Goal: Task Accomplishment & Management: Use online tool/utility

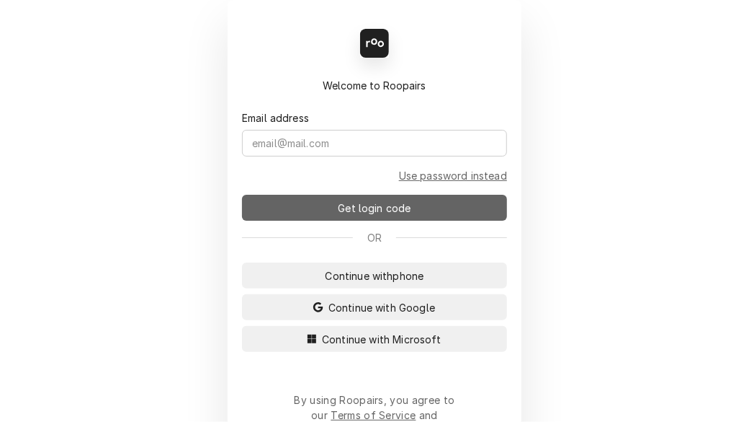
click at [411, 202] on button "Get login code" at bounding box center [374, 208] width 265 height 26
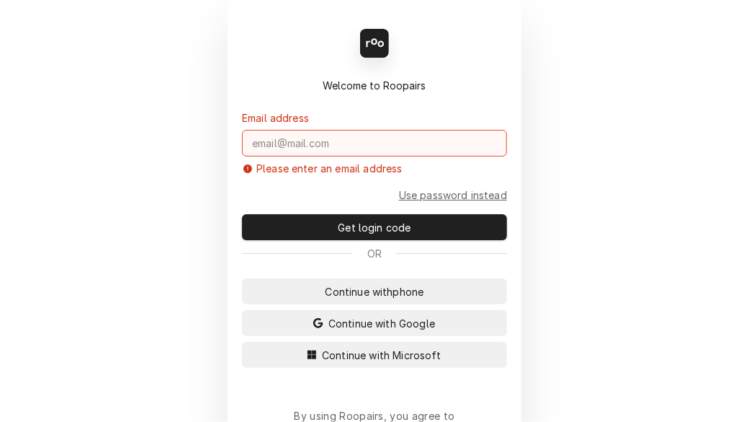
click at [373, 141] on input "Dynamic Content Wrapper" at bounding box center [374, 143] width 265 height 27
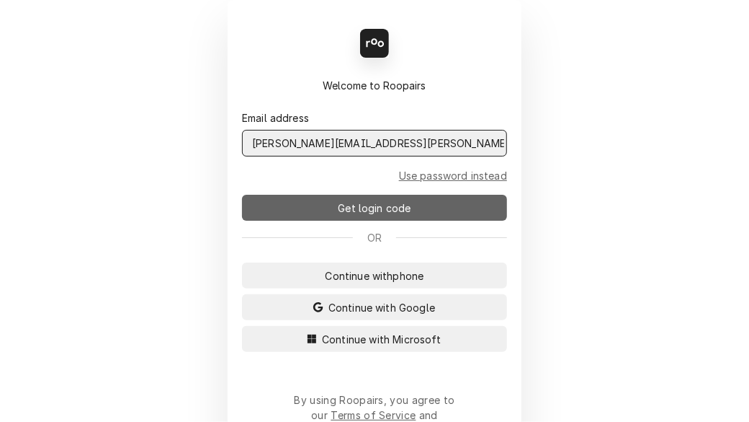
type input "shelley.politte@csi1.com"
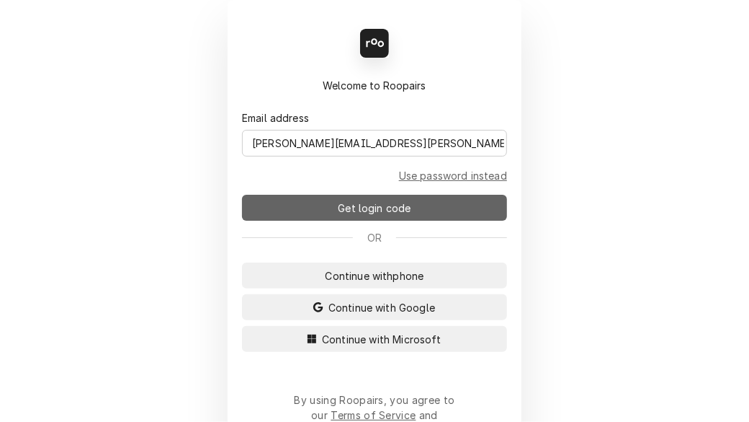
click at [347, 204] on span "Get login code" at bounding box center [374, 207] width 79 height 15
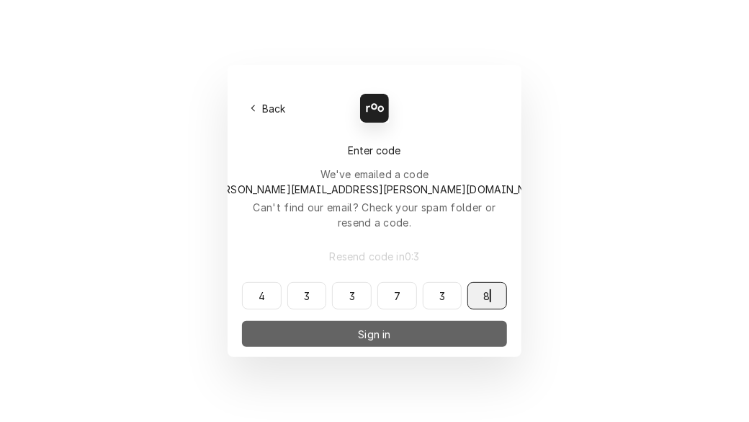
type input "433738"
click at [418, 321] on button "Sign in" at bounding box center [374, 334] width 265 height 26
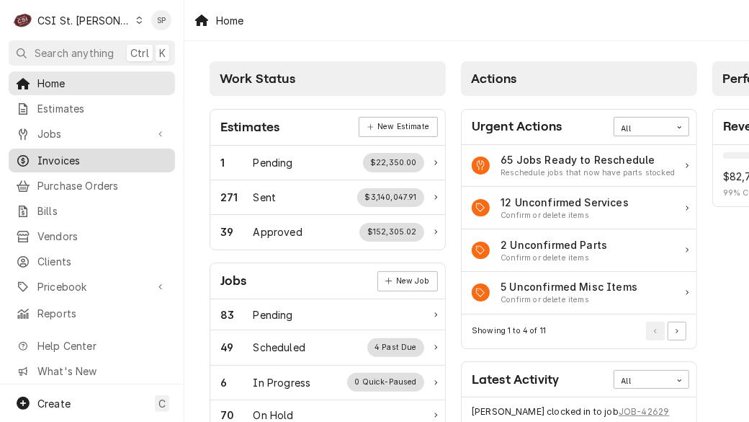
click at [29, 154] on div "Dynamic Content Wrapper" at bounding box center [23, 160] width 14 height 14
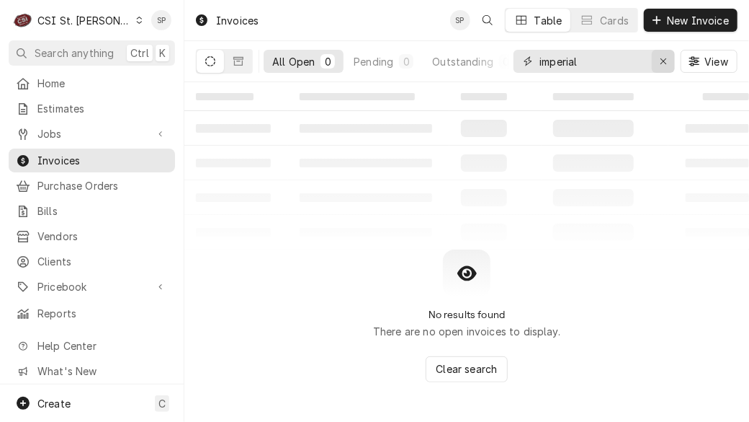
click at [658, 61] on div "Erase input" at bounding box center [663, 61] width 14 height 14
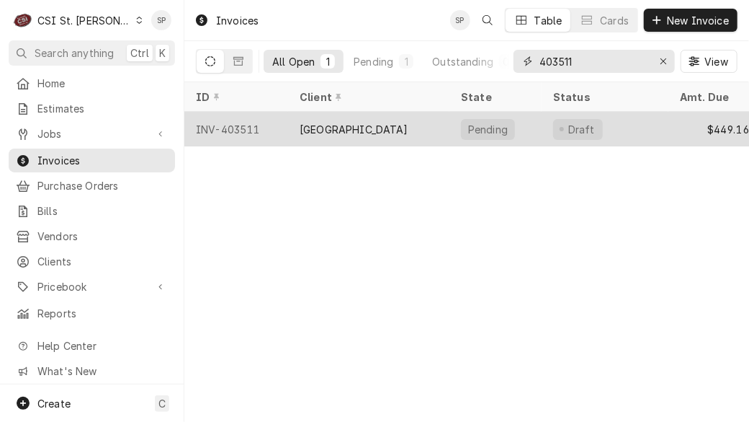
type input "403511"
click at [251, 122] on div "INV-403511" at bounding box center [236, 129] width 104 height 35
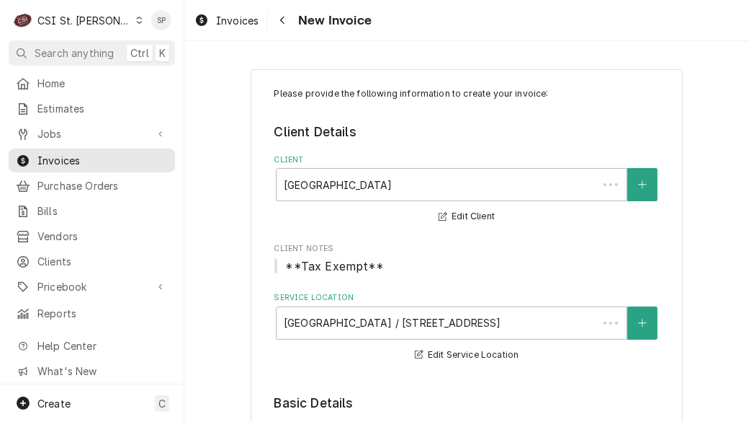
type textarea "x"
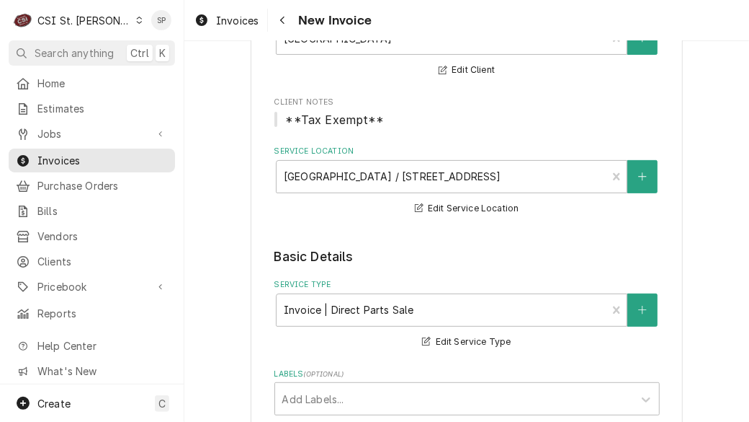
scroll to position [479, 0]
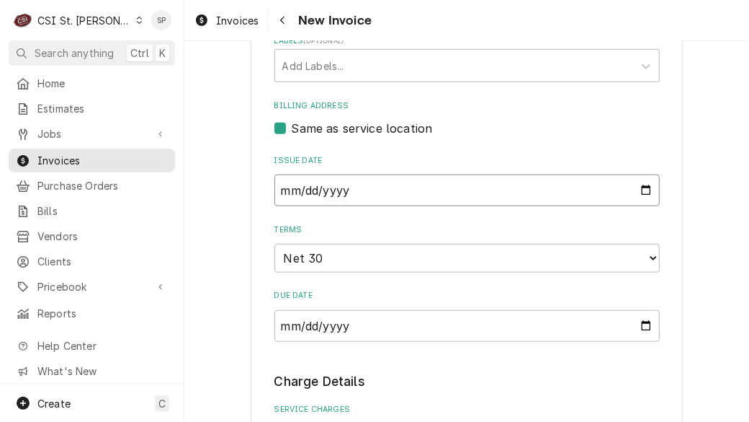
click at [642, 187] on input "2025-08-28" at bounding box center [468, 190] width 386 height 32
type input "2025-08-31"
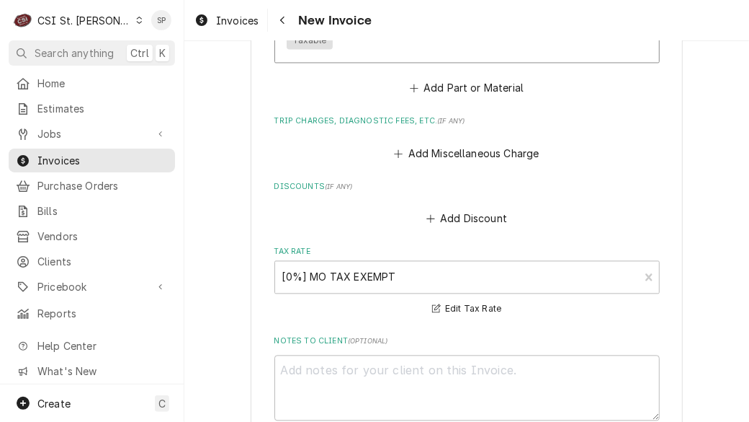
scroll to position [1479, 0]
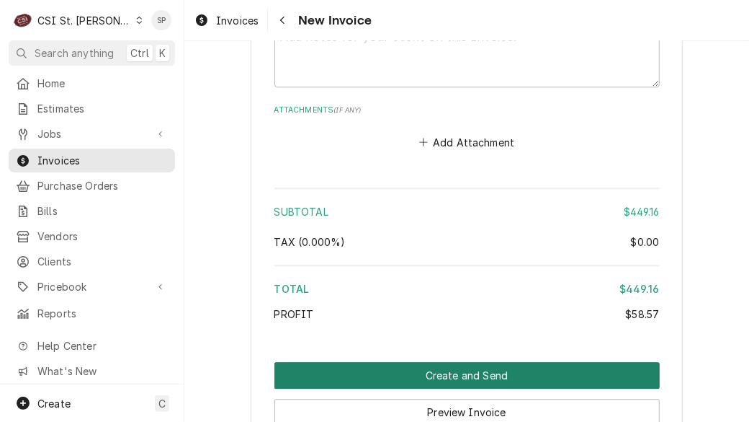
click at [431, 370] on button "Create and Send" at bounding box center [468, 375] width 386 height 27
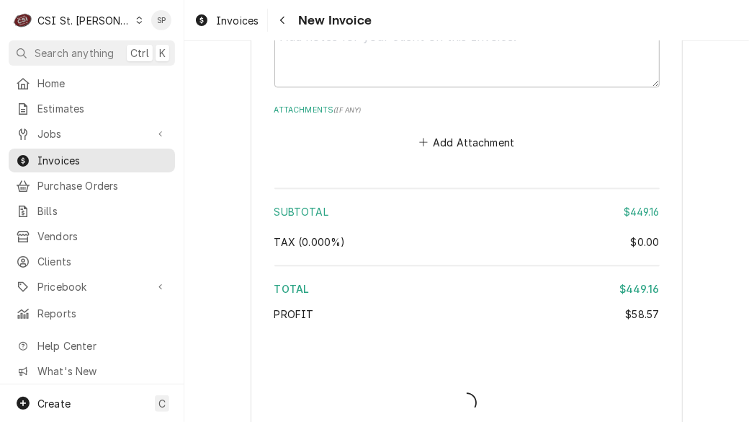
type textarea "x"
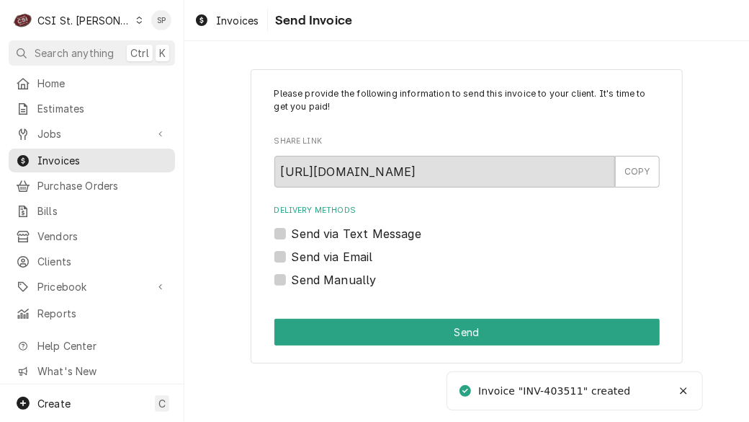
click at [302, 254] on label "Send via Email" at bounding box center [332, 256] width 81 height 17
click at [302, 254] on input "Send via Email" at bounding box center [485, 264] width 386 height 32
checkbox input "true"
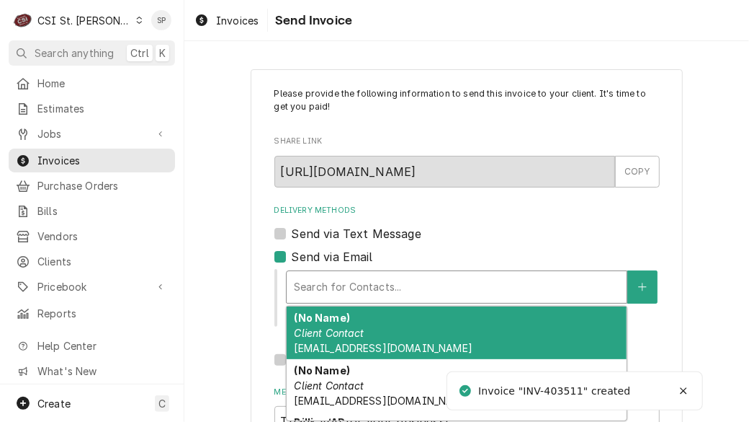
click at [380, 277] on div "Delivery Methods" at bounding box center [457, 287] width 326 height 26
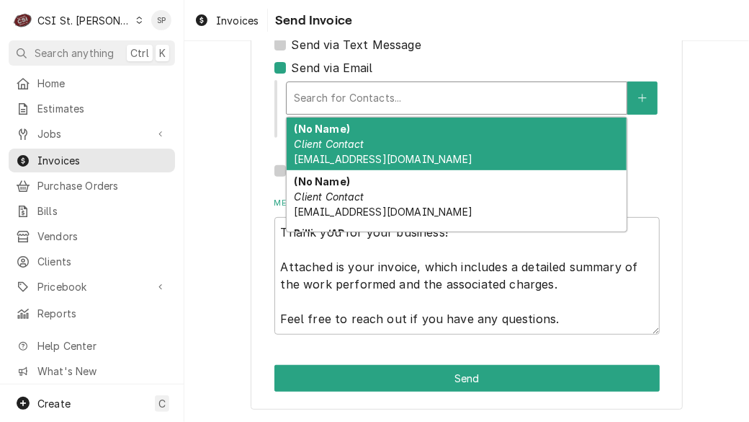
click at [347, 135] on div "(No Name) Client Contact EILERSS@UNIONRXI.ORG" at bounding box center [457, 143] width 340 height 53
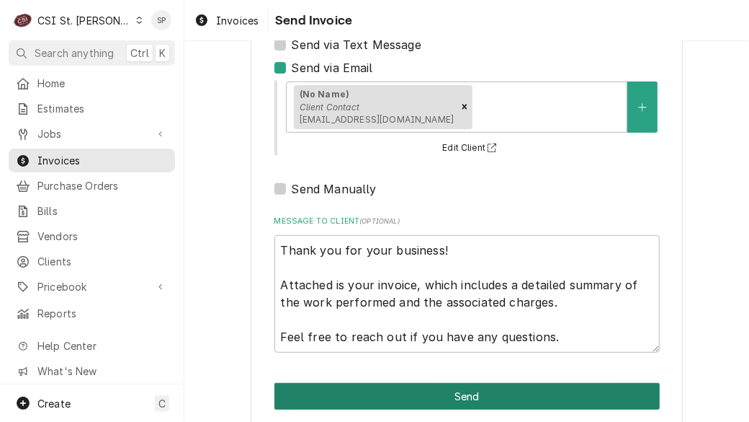
click at [579, 385] on button "Send" at bounding box center [468, 396] width 386 height 27
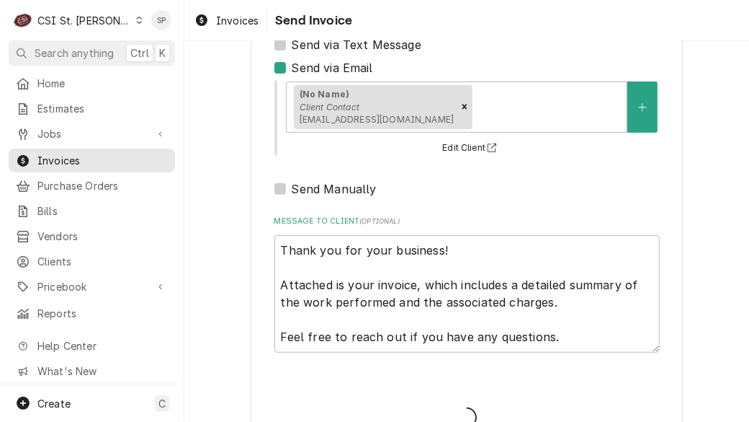
type textarea "x"
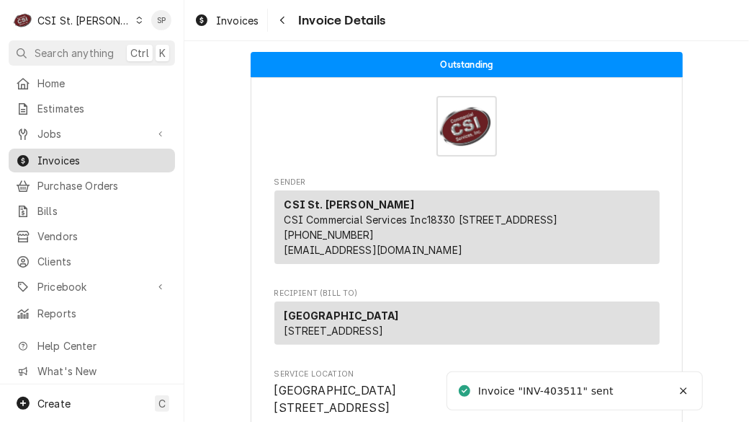
click at [64, 153] on span "Invoices" at bounding box center [102, 160] width 130 height 15
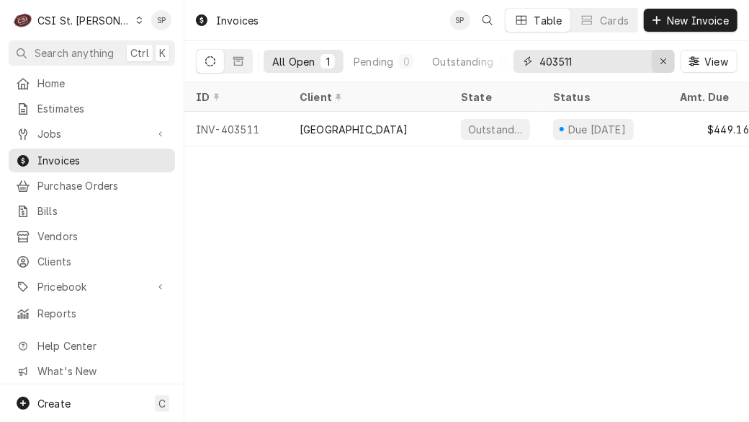
click at [665, 61] on icon "Erase input" at bounding box center [664, 61] width 8 height 10
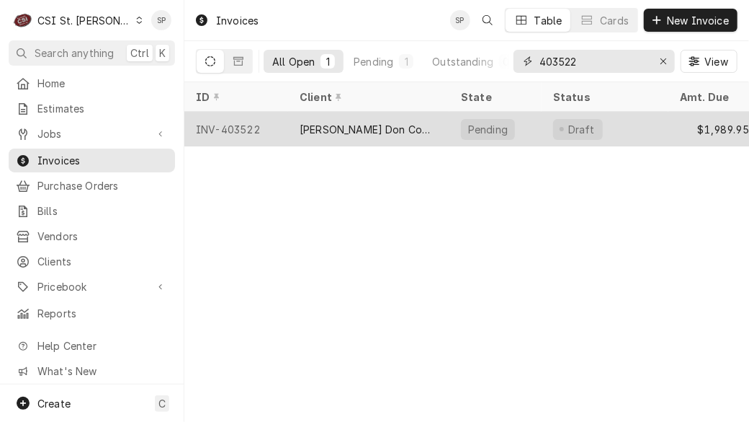
type input "403522"
click at [233, 128] on div "INV-403522" at bounding box center [236, 129] width 104 height 35
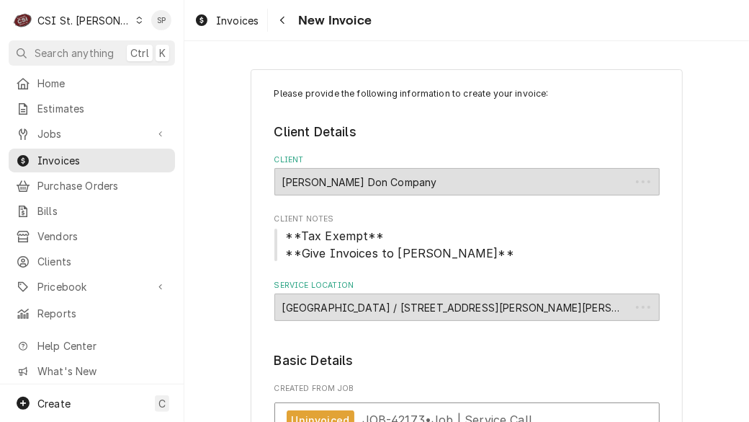
type textarea "x"
click at [131, 158] on span "Invoices" at bounding box center [102, 160] width 130 height 15
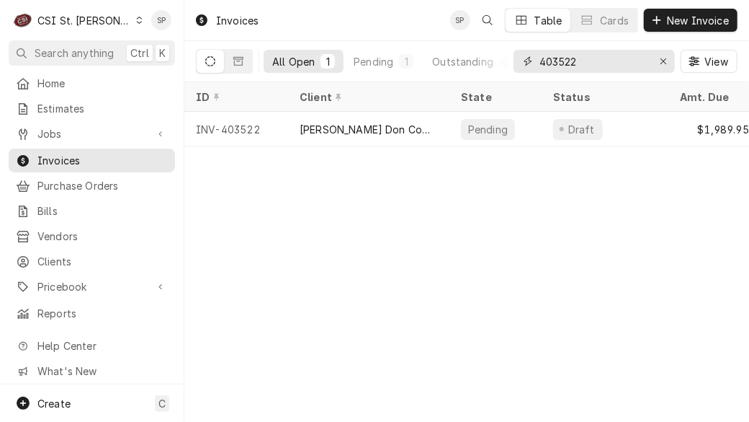
click at [596, 66] on input "403522" at bounding box center [594, 61] width 108 height 23
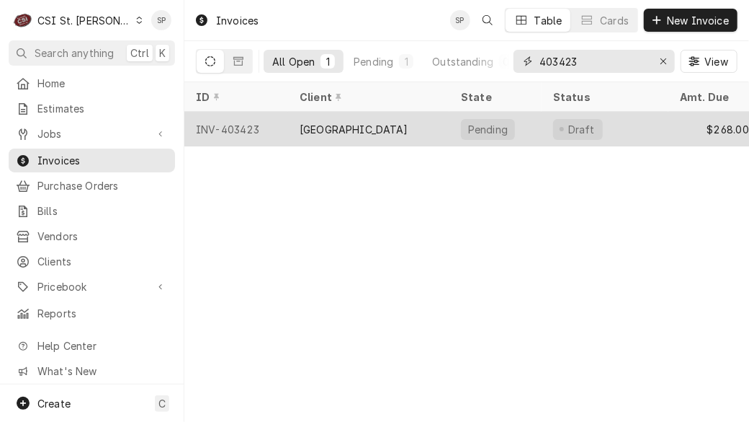
type input "403423"
click at [235, 127] on div "INV-403423" at bounding box center [236, 129] width 104 height 35
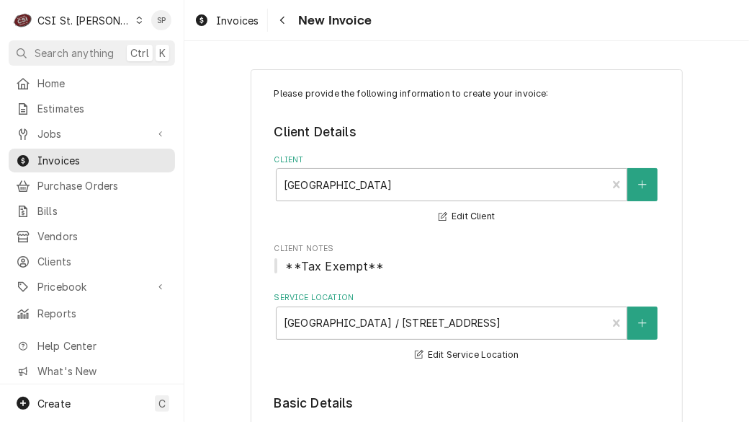
scroll to position [333, 0]
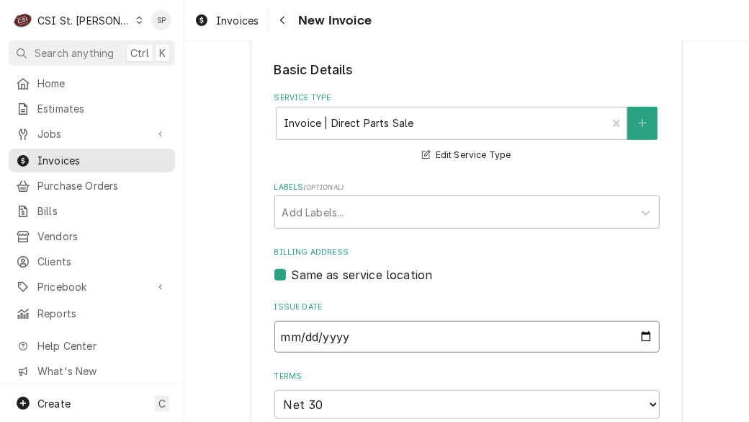
click at [635, 334] on input "2025-08-26" at bounding box center [468, 337] width 386 height 32
type input "2025-08-31"
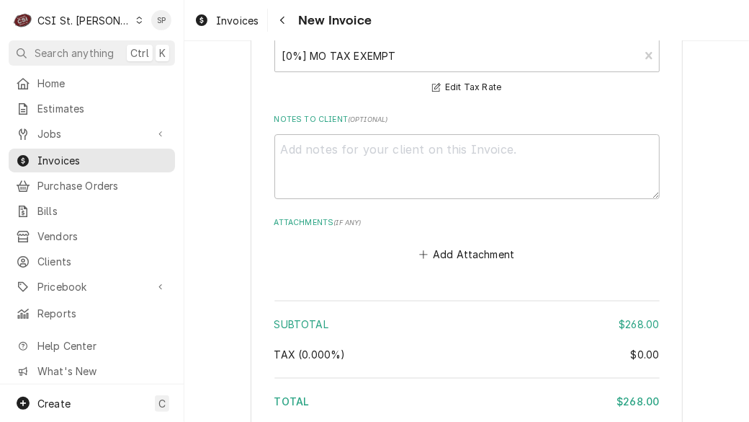
scroll to position [2251, 0]
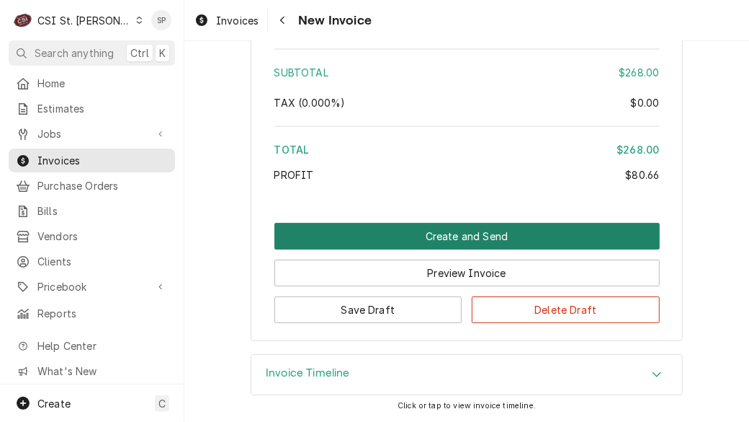
click at [388, 236] on button "Create and Send" at bounding box center [468, 236] width 386 height 27
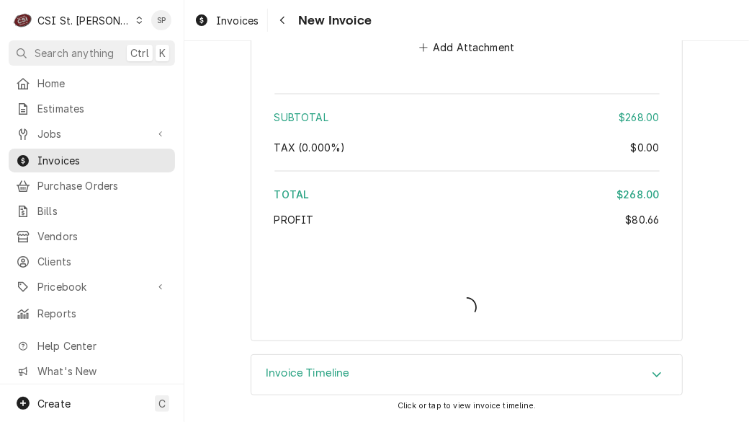
scroll to position [2205, 0]
type textarea "x"
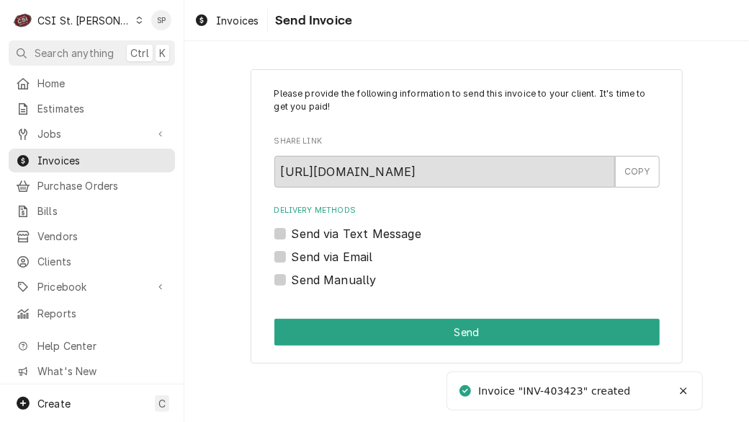
click at [290, 259] on div "Send via Email" at bounding box center [468, 256] width 386 height 17
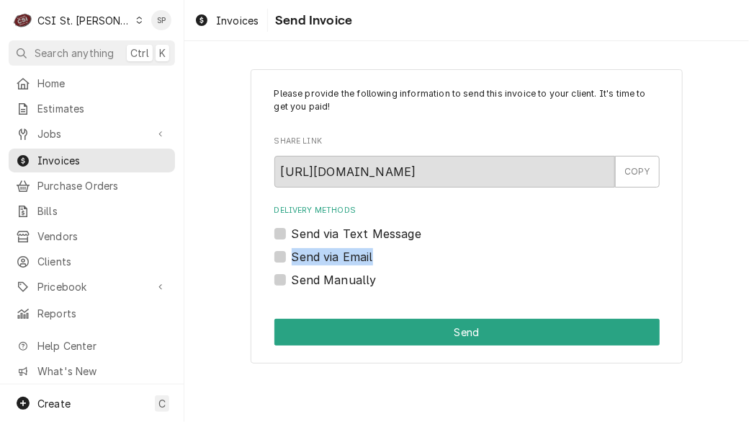
drag, startPoint x: 272, startPoint y: 257, endPoint x: 279, endPoint y: 256, distance: 7.2
click at [279, 256] on div "Please provide the following information to send this invoice to your client. I…" at bounding box center [467, 216] width 432 height 295
click at [292, 256] on label "Send via Email" at bounding box center [332, 256] width 81 height 17
click at [292, 256] on input "Send via Email" at bounding box center [485, 264] width 386 height 32
checkbox input "true"
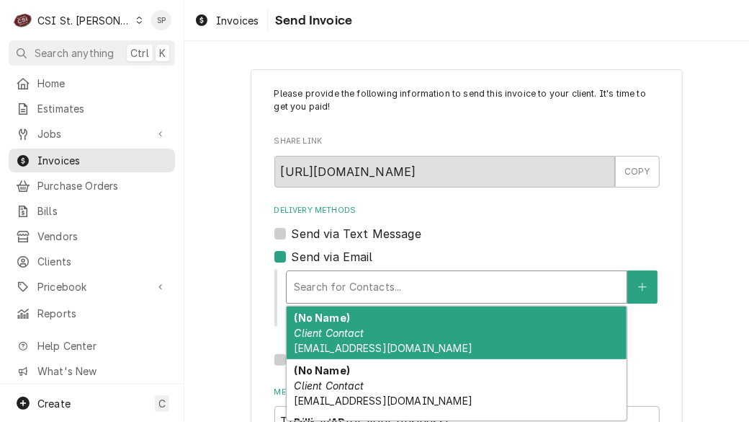
click at [332, 290] on div "Delivery Methods" at bounding box center [457, 287] width 326 height 26
click at [337, 320] on strong "(No Name)" at bounding box center [321, 317] width 55 height 12
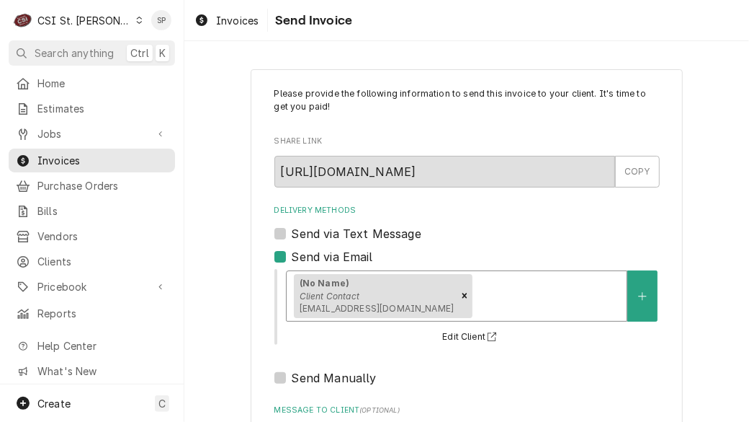
scroll to position [207, 0]
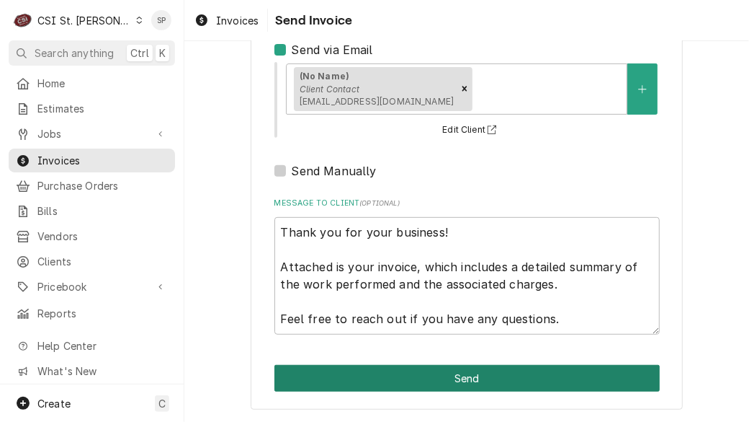
click at [494, 373] on button "Send" at bounding box center [468, 378] width 386 height 27
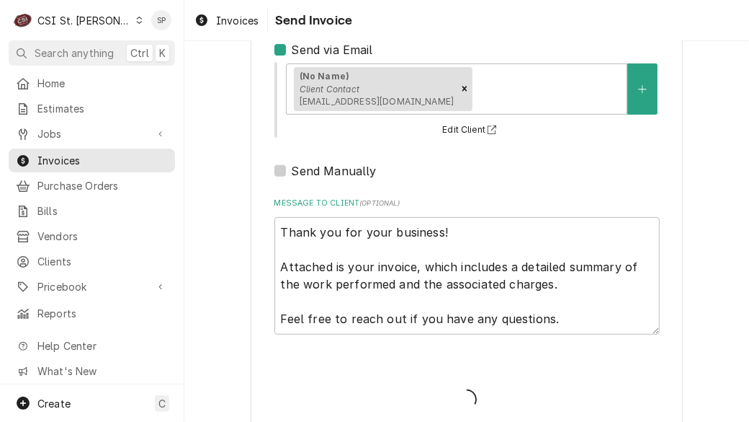
type textarea "x"
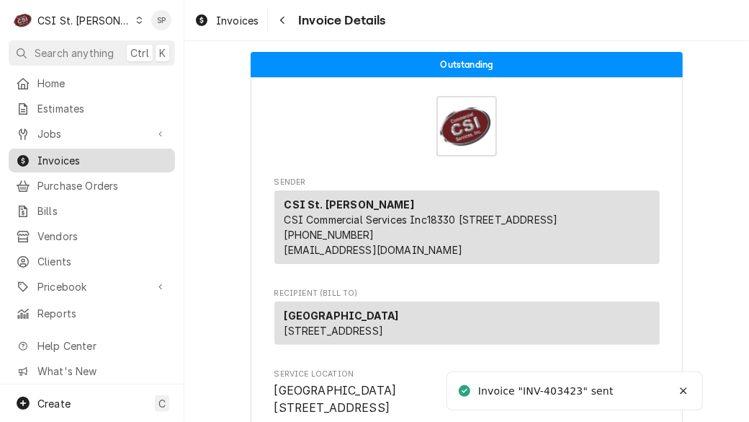
click at [89, 163] on div "Invoices" at bounding box center [92, 160] width 161 height 18
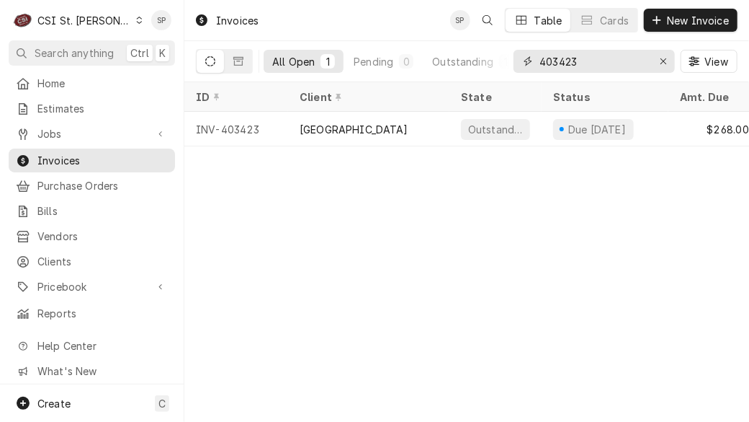
click at [589, 58] on input "403423" at bounding box center [594, 61] width 108 height 23
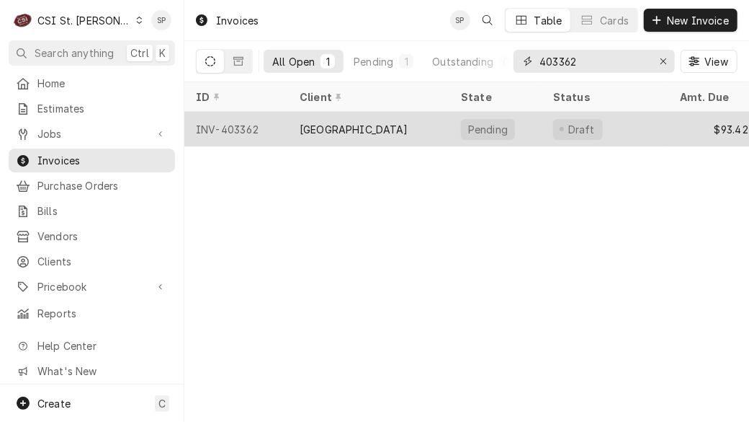
type input "403362"
click at [228, 127] on div "INV-403362" at bounding box center [236, 129] width 104 height 35
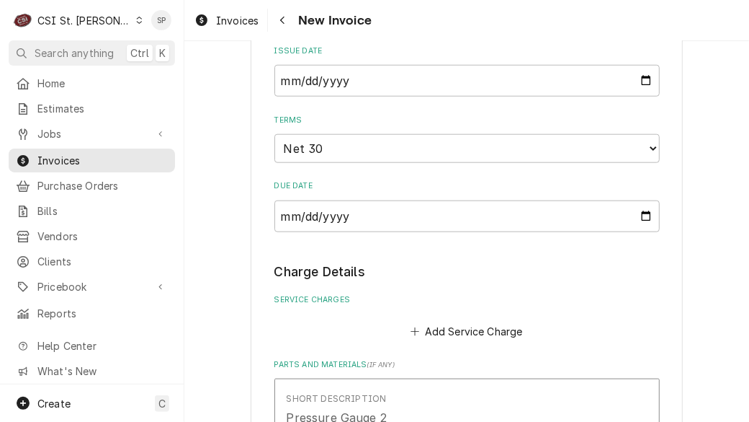
scroll to position [579, 0]
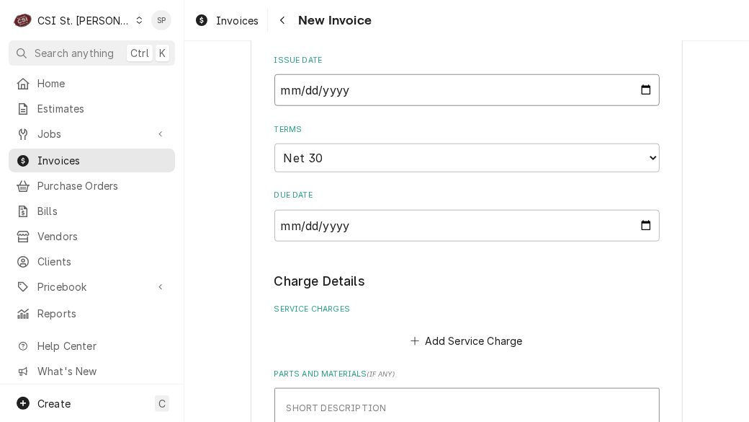
click at [643, 93] on input "2025-08-22" at bounding box center [468, 90] width 386 height 32
type input "[DATE]"
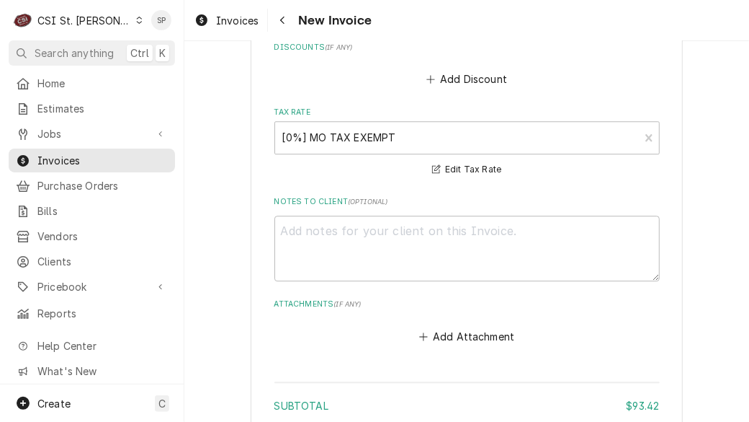
scroll to position [1911, 0]
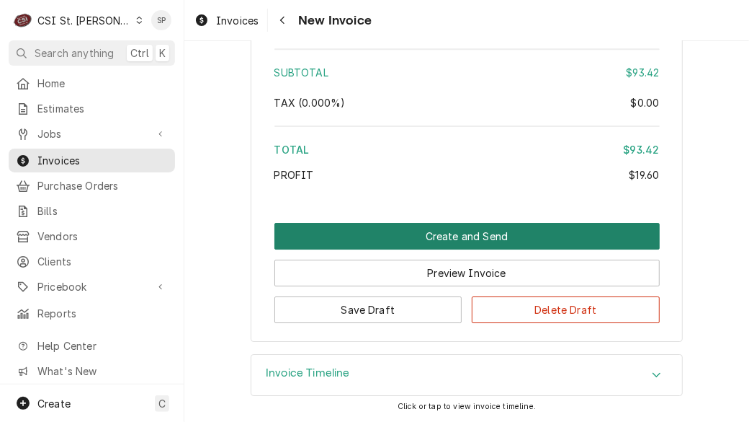
click at [416, 241] on button "Create and Send" at bounding box center [468, 236] width 386 height 27
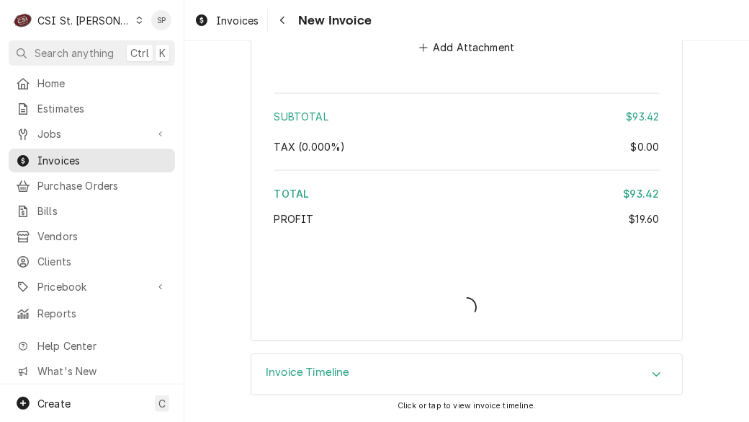
type textarea "x"
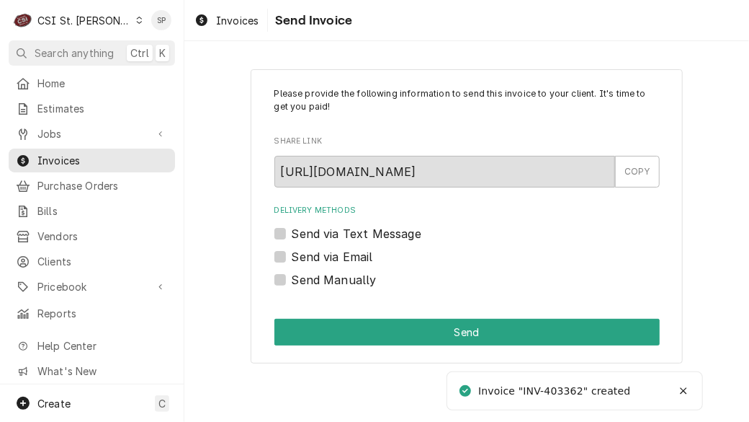
click at [287, 255] on div "Send via Email" at bounding box center [468, 256] width 386 height 17
click at [292, 257] on label "Send via Email" at bounding box center [332, 256] width 81 height 17
click at [292, 257] on input "Send via Email" at bounding box center [485, 264] width 386 height 32
checkbox input "true"
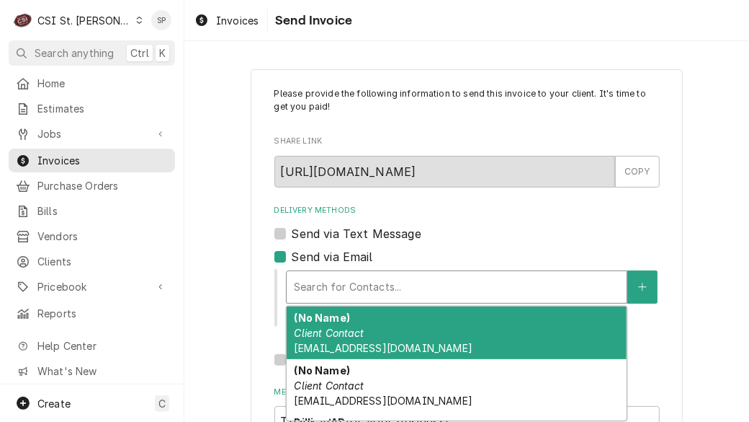
click at [361, 287] on div "Delivery Methods" at bounding box center [457, 287] width 326 height 26
click at [354, 325] on div "(No Name) Client Contact EILERSS@UNIONRXI.ORG" at bounding box center [457, 332] width 340 height 53
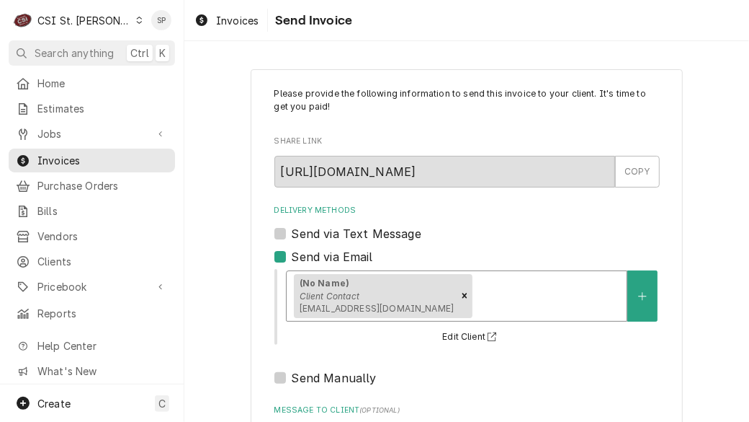
scroll to position [207, 0]
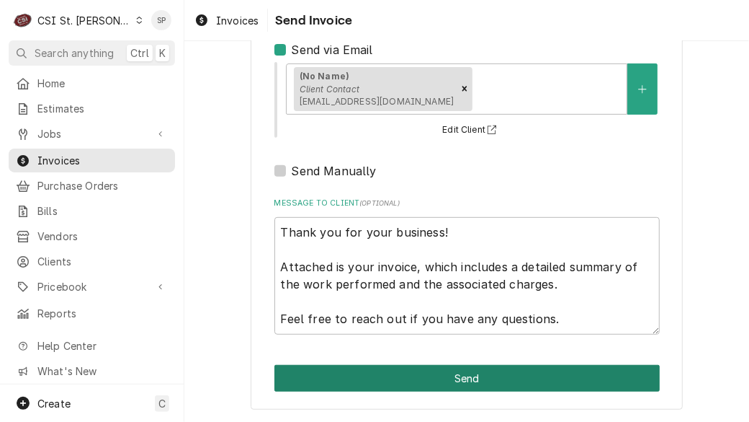
click at [547, 380] on button "Send" at bounding box center [468, 378] width 386 height 27
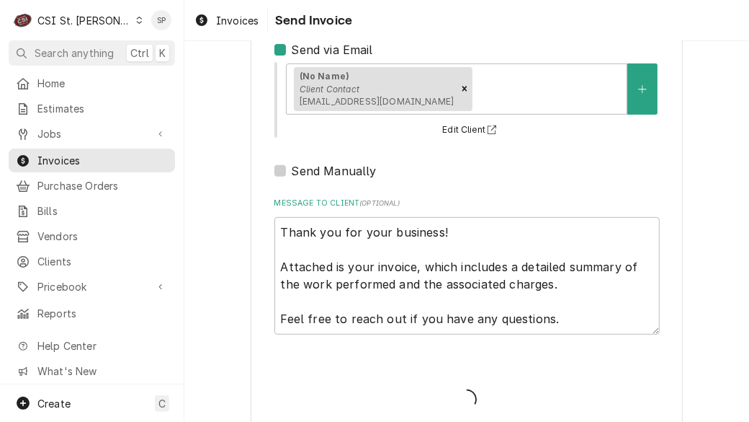
type textarea "x"
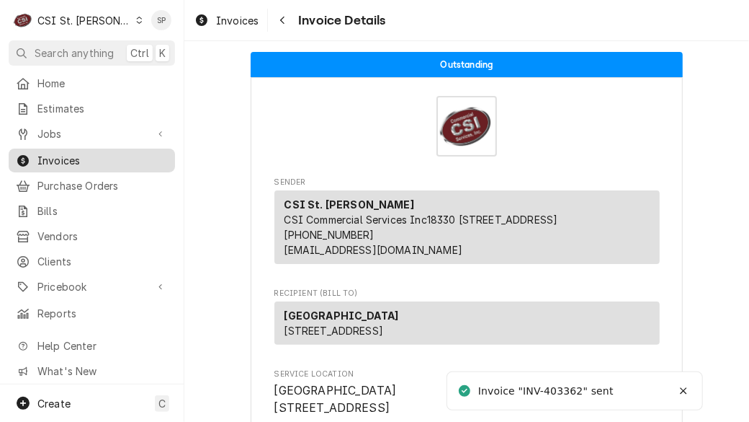
click at [83, 159] on span "Invoices" at bounding box center [102, 160] width 130 height 15
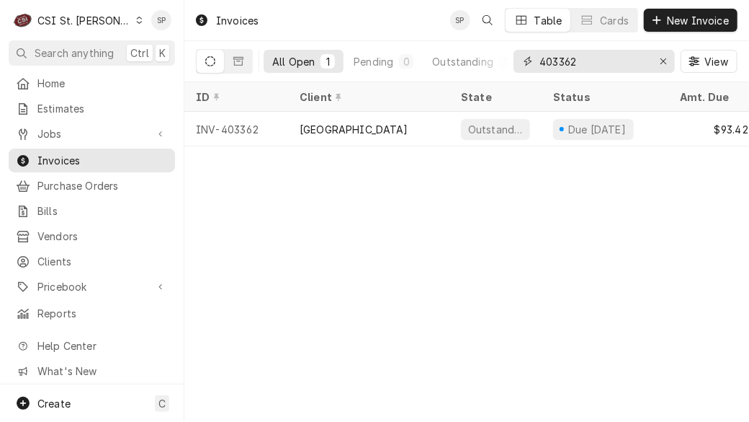
click at [592, 61] on input "403362" at bounding box center [594, 61] width 108 height 23
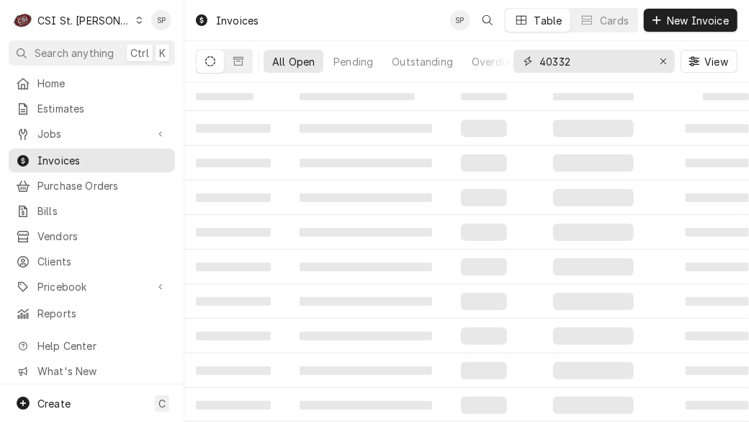
type input "403322"
